Goal: Task Accomplishment & Management: Manage account settings

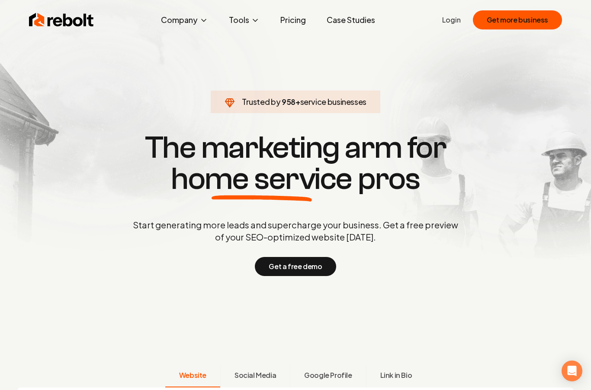
click at [453, 24] on link "Login" at bounding box center [451, 20] width 19 height 10
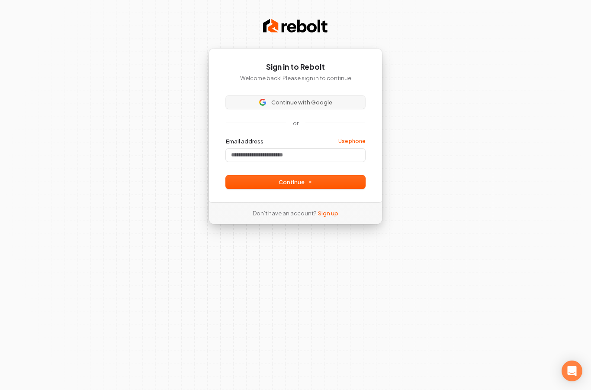
click at [294, 106] on button "Continue with Google" at bounding box center [295, 102] width 139 height 13
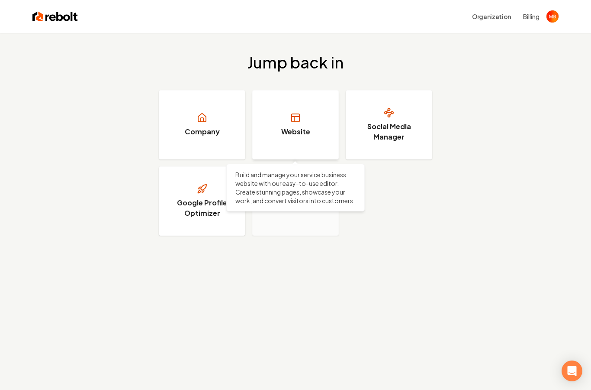
click at [287, 135] on h3 "Website" at bounding box center [295, 131] width 29 height 10
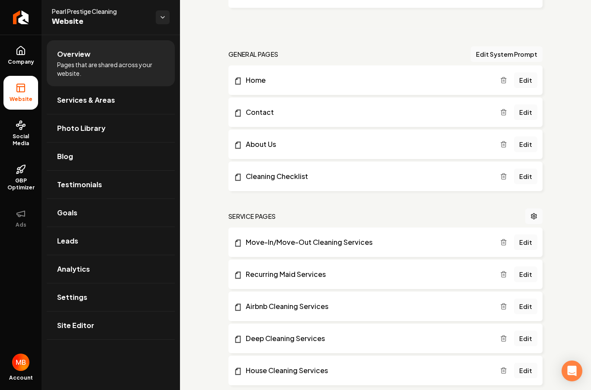
scroll to position [225, 0]
click at [367, 86] on li "Home Edit" at bounding box center [386, 79] width 314 height 29
click at [531, 82] on link "Edit" at bounding box center [525, 80] width 23 height 16
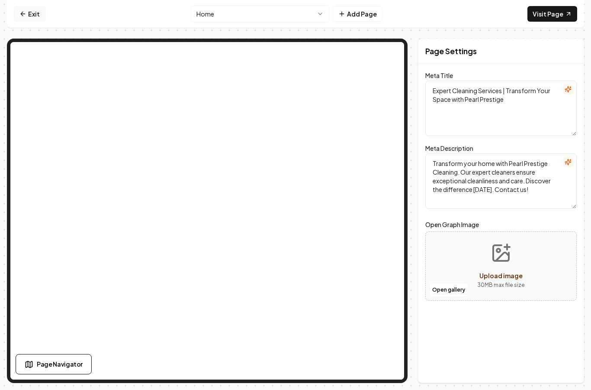
click at [23, 14] on icon at bounding box center [23, 14] width 4 height 0
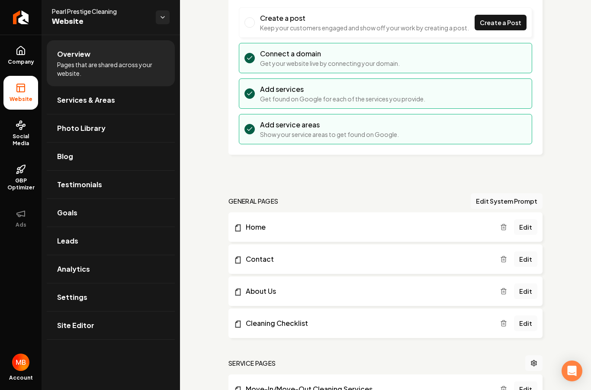
scroll to position [131, 0]
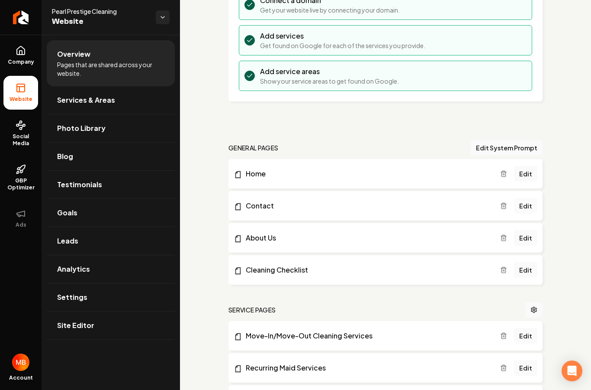
click at [532, 210] on link "Edit" at bounding box center [525, 206] width 23 height 16
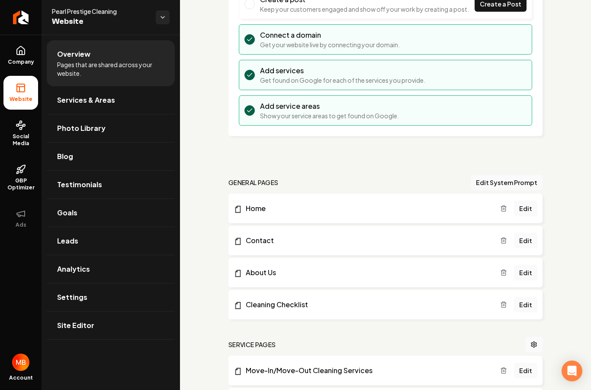
scroll to position [97, 0]
click at [534, 274] on link "Edit" at bounding box center [525, 272] width 23 height 16
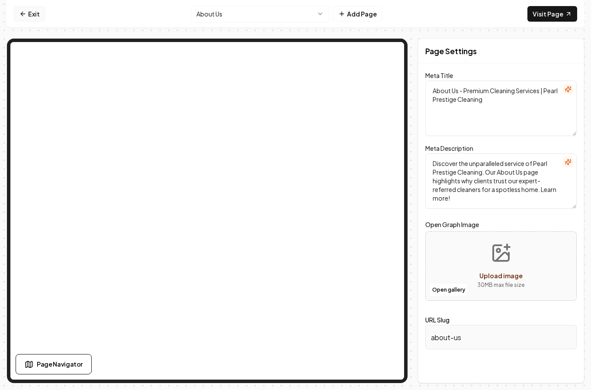
click at [34, 19] on link "Exit" at bounding box center [30, 14] width 32 height 16
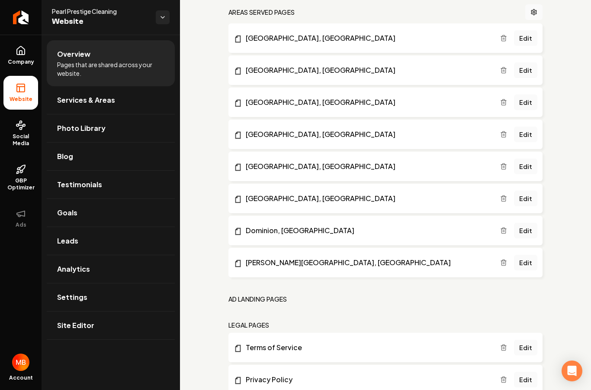
scroll to position [616, 0]
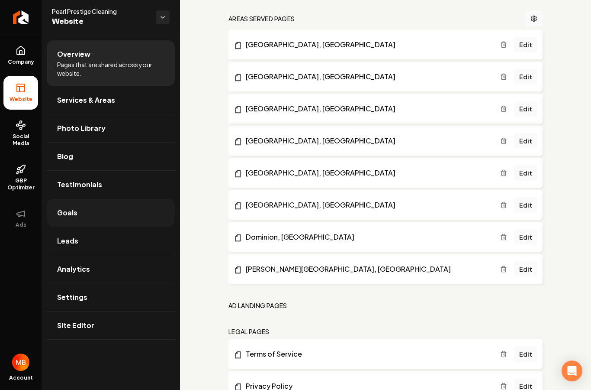
click at [87, 216] on link "Goals" at bounding box center [111, 213] width 128 height 28
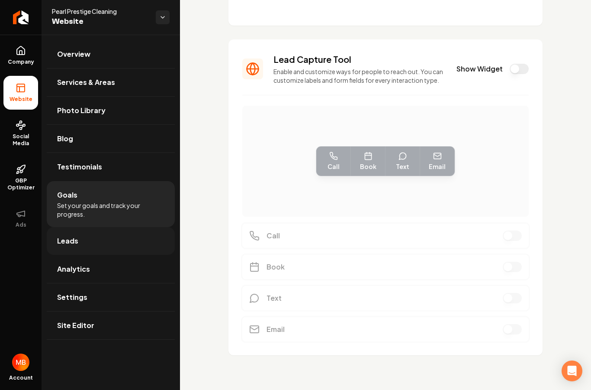
scroll to position [119, 0]
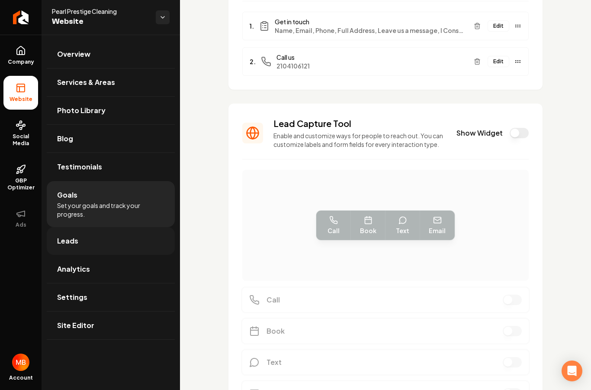
click at [82, 244] on link "Leads" at bounding box center [111, 241] width 128 height 28
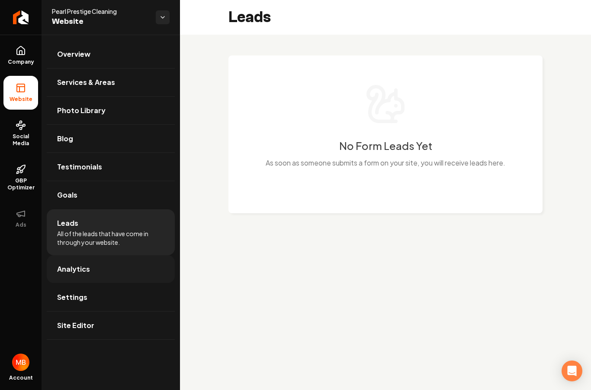
click at [110, 272] on link "Analytics" at bounding box center [111, 269] width 128 height 28
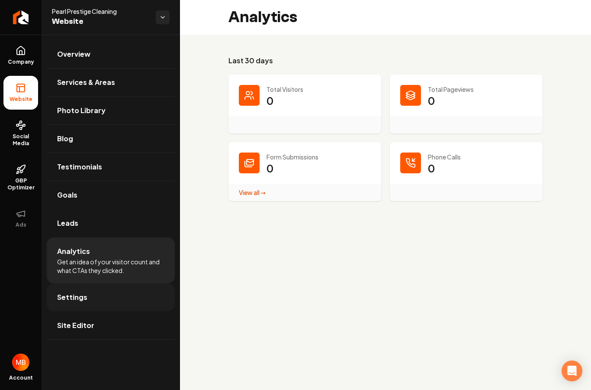
click at [103, 296] on link "Settings" at bounding box center [111, 297] width 128 height 28
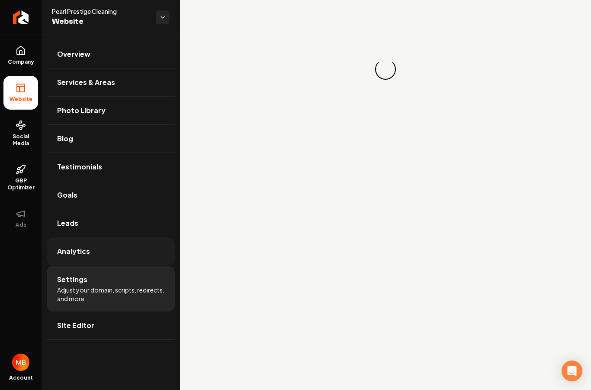
click at [111, 263] on link "Analytics" at bounding box center [111, 251] width 128 height 28
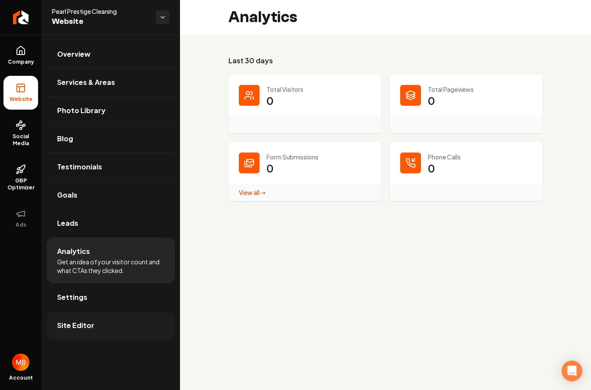
click at [98, 318] on link "Site Editor" at bounding box center [111, 325] width 128 height 28
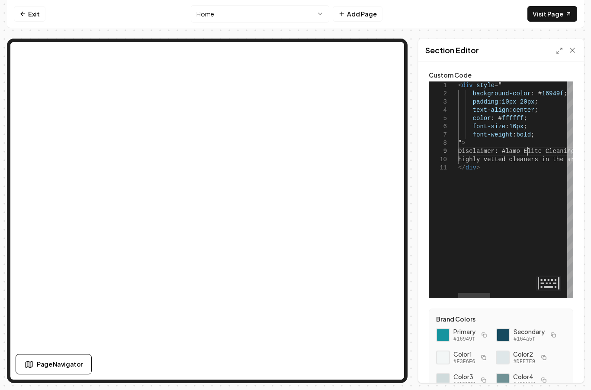
click at [526, 152] on span "Disclaimer: Alamo Elite Cleaning is not the empl" at bounding box center [545, 151] width 174 height 7
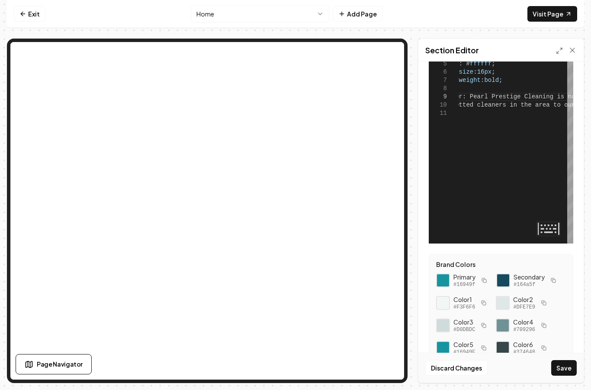
scroll to position [54, 0]
type textarea "**********"
click at [421, 53] on div "Section Editor" at bounding box center [501, 50] width 165 height 23
click at [569, 375] on button "Save" at bounding box center [565, 368] width 26 height 16
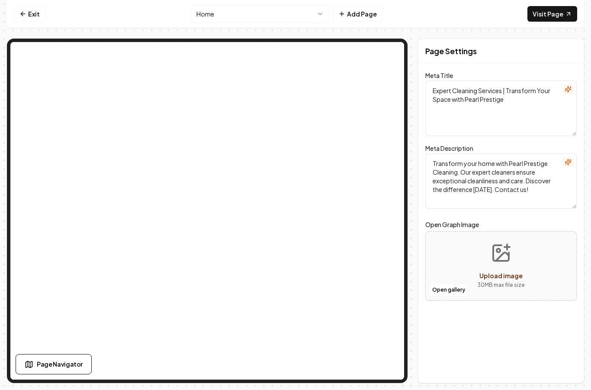
scroll to position [0, 0]
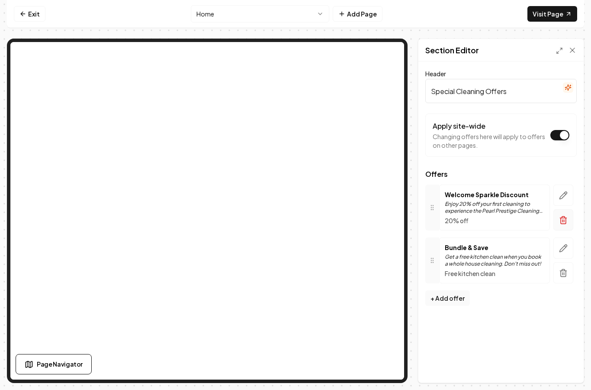
click at [566, 209] on button "button" at bounding box center [564, 219] width 20 height 21
click at [565, 191] on icon "button" at bounding box center [563, 194] width 7 height 7
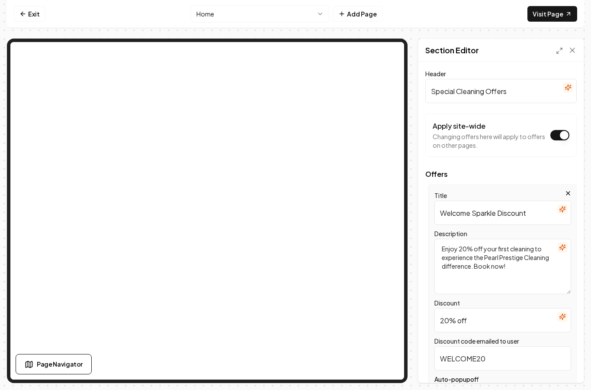
click at [469, 239] on textarea "Enjoy 20% off your first cleaning to experience the Pearl Prestige Cleaning dif…" at bounding box center [503, 266] width 137 height 55
type textarea "Enjoy 15% off your first cleaning to experience the Pearl Prestige Cleaning dif…"
click at [497, 171] on span "Offers" at bounding box center [502, 174] width 152 height 7
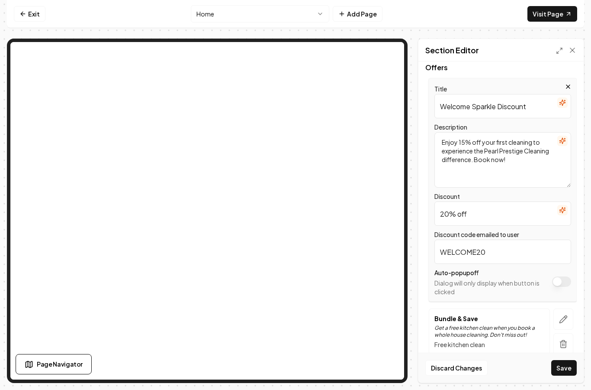
scroll to position [107, 0]
click at [449, 201] on input "20% off" at bounding box center [503, 213] width 137 height 24
type input "15% off"
click at [489, 239] on input "WELCOME20" at bounding box center [503, 251] width 137 height 24
type input "WELCOME15"
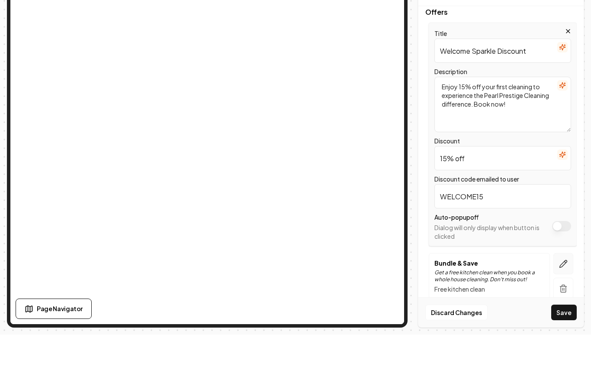
click at [564, 315] on icon "button" at bounding box center [563, 319] width 9 height 9
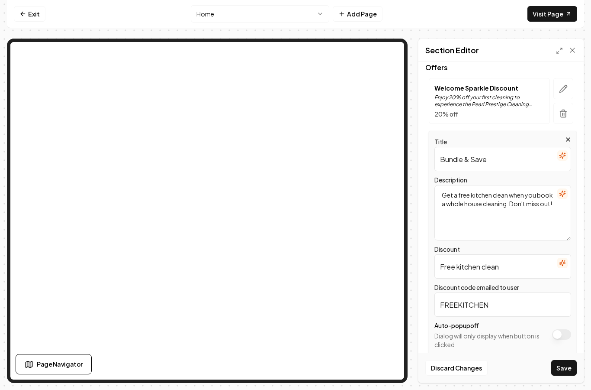
click at [480, 254] on input "Free kitchen clean" at bounding box center [503, 266] width 137 height 24
type input "Oven clean"
click at [484, 292] on input "FREEKITCHEN" at bounding box center [503, 304] width 137 height 24
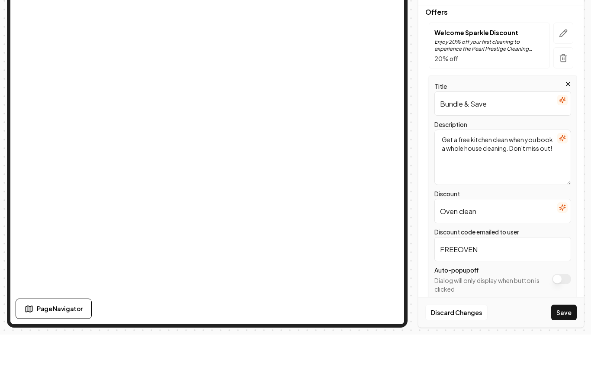
type input "FREEOVEN"
click at [443, 254] on input "Oven clean" at bounding box center [503, 266] width 137 height 24
click at [498, 254] on input "Free Oven clean" at bounding box center [503, 266] width 137 height 24
type input "Free Oven cleaning"
click at [566, 360] on button "Save" at bounding box center [565, 368] width 26 height 16
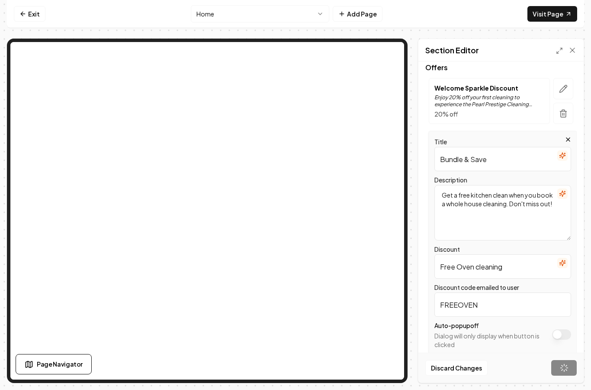
scroll to position [0, 0]
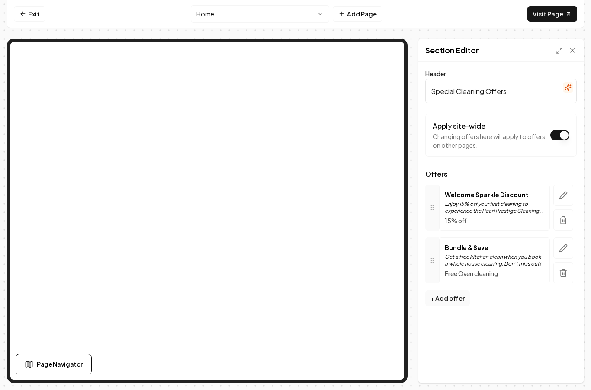
click at [0, 0] on html "Computer Required This feature is only available on a computer. Please switch t…" at bounding box center [295, 195] width 591 height 390
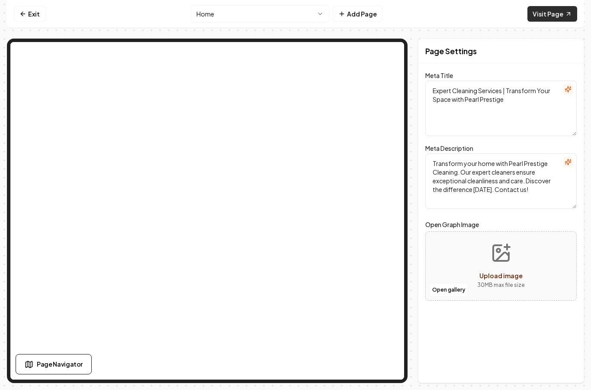
click at [555, 17] on link "Visit Page" at bounding box center [553, 14] width 50 height 16
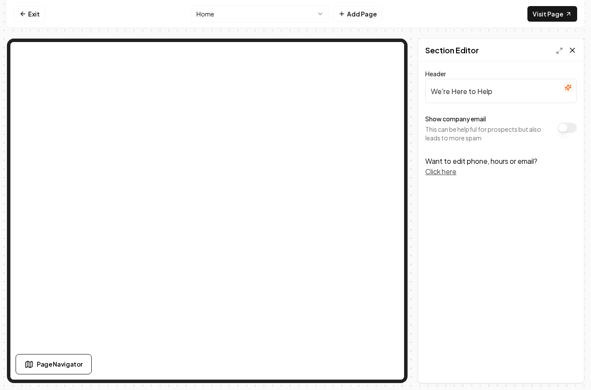
click at [573, 51] on icon at bounding box center [572, 50] width 9 height 9
click at [574, 52] on icon at bounding box center [572, 50] width 9 height 9
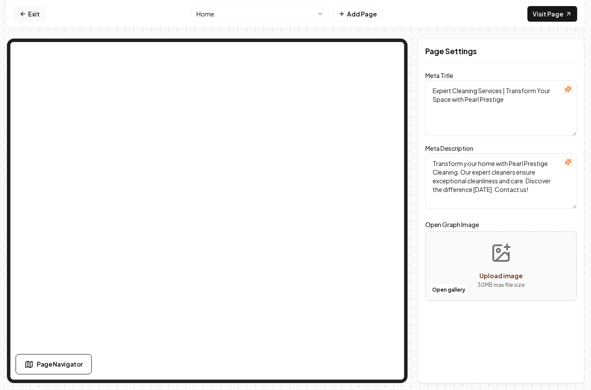
click at [26, 13] on link "Exit" at bounding box center [30, 14] width 32 height 16
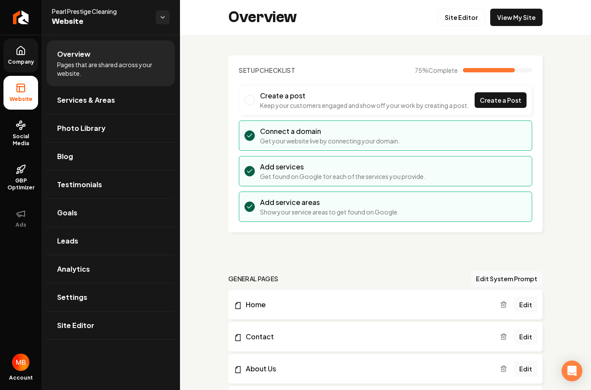
click at [19, 55] on icon at bounding box center [21, 50] width 10 height 10
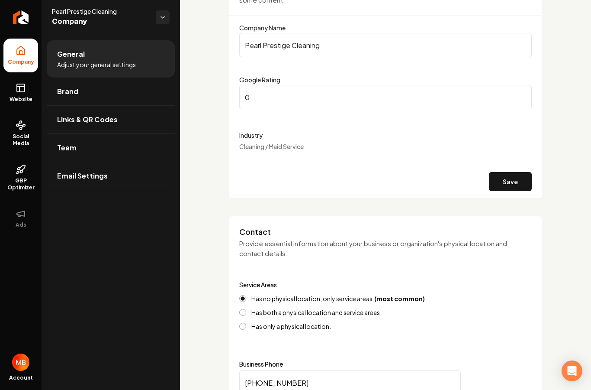
scroll to position [176, 0]
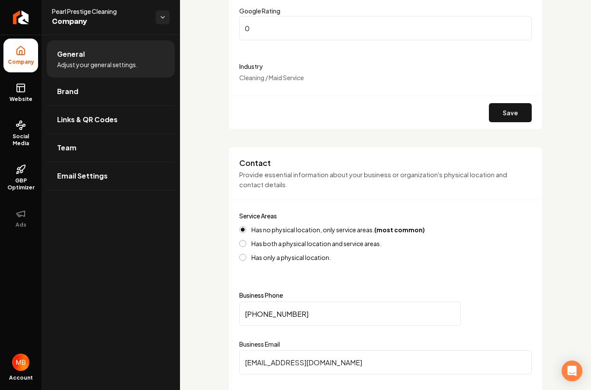
click at [246, 240] on button "Has both a physical location and service areas." at bounding box center [242, 243] width 7 height 7
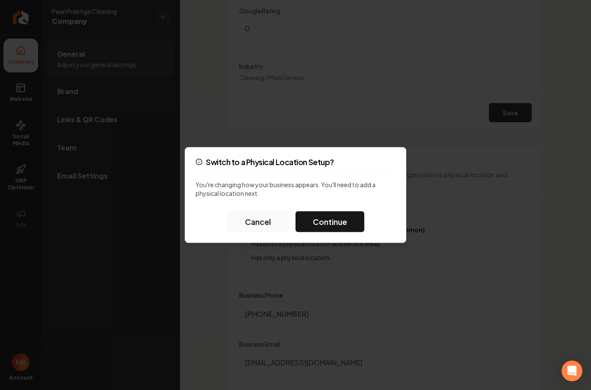
click at [270, 224] on button "Cancel" at bounding box center [257, 221] width 61 height 21
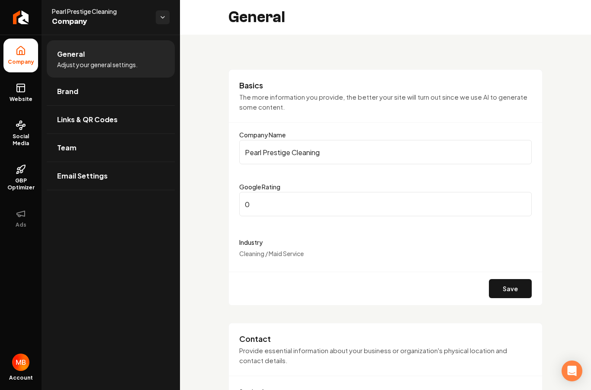
scroll to position [0, 0]
click at [164, 21] on html "Company Website Social Media GBP Optimizer Ads Account Pearl Prestige Cleaning …" at bounding box center [295, 195] width 591 height 390
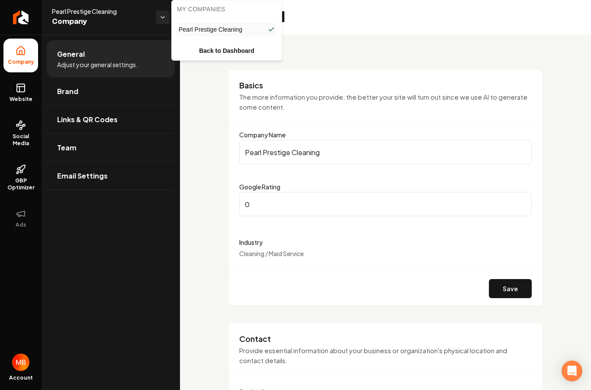
click at [161, 18] on html "Company Website Social Media GBP Optimizer Ads Account Pearl Prestige Cleaning …" at bounding box center [295, 195] width 591 height 390
click at [232, 52] on link "Back to Dashboard" at bounding box center [227, 51] width 107 height 16
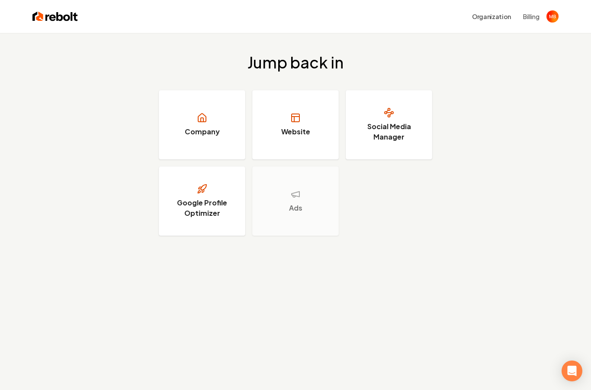
click at [554, 20] on img "Open user button" at bounding box center [553, 16] width 12 height 12
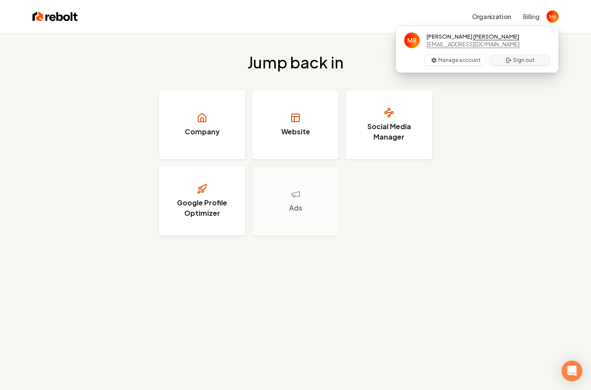
click at [523, 63] on button "Sign out" at bounding box center [520, 60] width 61 height 10
